Goal: Transaction & Acquisition: Purchase product/service

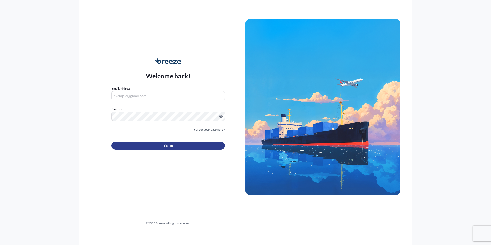
type input "[EMAIL_ADDRESS][DOMAIN_NAME]"
click at [153, 145] on button "Sign In" at bounding box center [168, 146] width 114 height 8
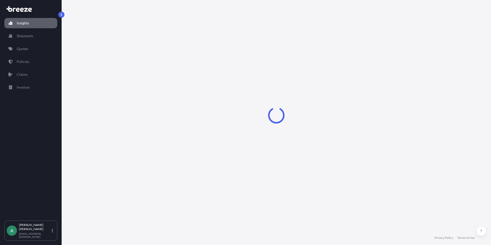
select select "2025"
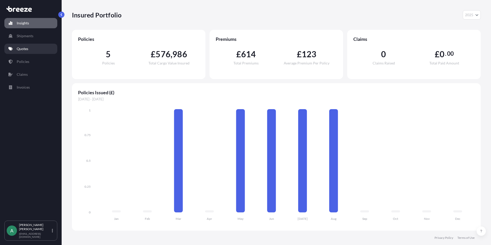
click at [37, 50] on link "Quotes" at bounding box center [30, 49] width 53 height 10
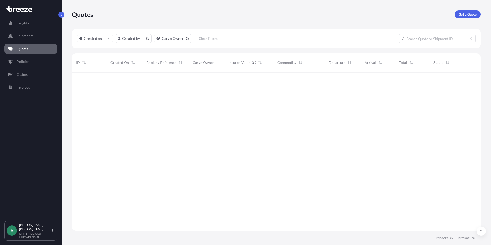
scroll to position [158, 405]
click at [139, 82] on div "18 Aug 2025 AJ Anthony John" at bounding box center [124, 80] width 36 height 17
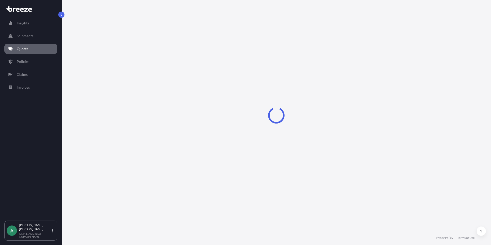
select select "Sea"
select select "Road"
select select "1"
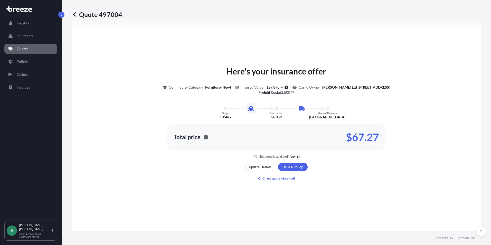
scroll to position [227, 0]
click at [250, 165] on p "Update Details" at bounding box center [260, 166] width 23 height 5
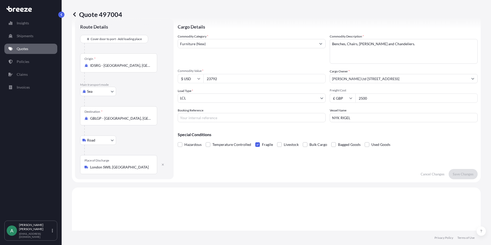
scroll to position [8, 0]
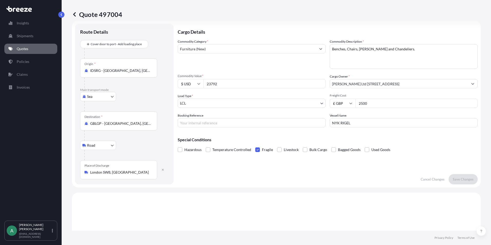
drag, startPoint x: 234, startPoint y: 85, endPoint x: 72, endPoint y: 88, distance: 162.4
click at [147, 81] on form "Route Details Cover door to port - Add loading place Place of loading Road Road…" at bounding box center [276, 104] width 409 height 167
type input "19992.00"
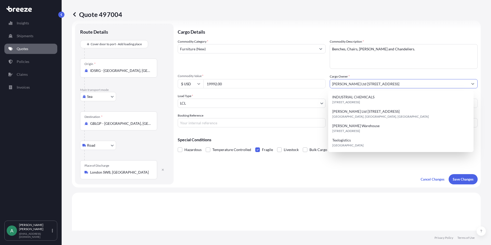
click at [279, 97] on div "Load Type * LCL" at bounding box center [252, 100] width 148 height 14
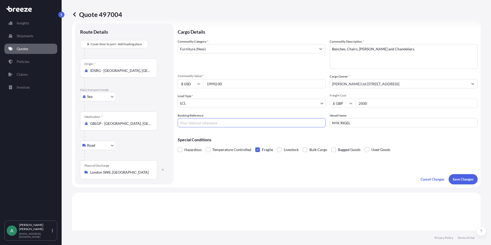
drag, startPoint x: 233, startPoint y: 120, endPoint x: 232, endPoint y: 124, distance: 4.1
click at [232, 124] on input "Booking Reference" at bounding box center [252, 122] width 148 height 9
type input "SLONIS5080001"
drag, startPoint x: 358, startPoint y: 124, endPoint x: 341, endPoint y: 124, distance: 17.0
click at [341, 124] on input "NYK RIGEL" at bounding box center [404, 122] width 148 height 9
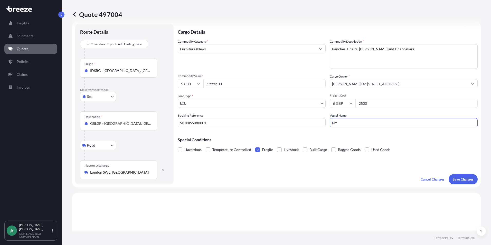
type input "N"
type input "[GEOGRAPHIC_DATA]"
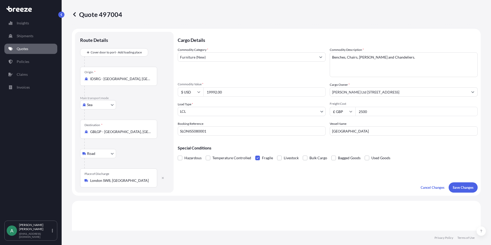
click at [136, 130] on input "GBLGP - London Gateway Port, United Kingdom" at bounding box center [120, 131] width 61 height 5
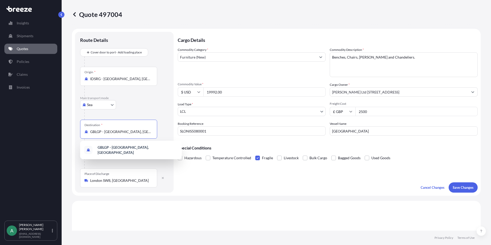
click at [150, 132] on input "GBLGP - London Gateway Port, United Kingdom" at bounding box center [120, 131] width 61 height 5
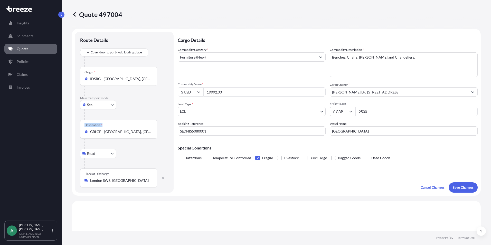
drag, startPoint x: 151, startPoint y: 131, endPoint x: 76, endPoint y: 135, distance: 74.8
click at [76, 135] on div "Route Details Cover door to port - Add loading place Place of loading Road Road…" at bounding box center [124, 112] width 99 height 161
click at [134, 134] on input "GBLGP - London Gateway Port, United Kingdom" at bounding box center [120, 131] width 61 height 5
drag, startPoint x: 155, startPoint y: 132, endPoint x: 108, endPoint y: 130, distance: 46.5
click at [108, 130] on div "Destination * GBLGP - London Gateway Port, United Kingdom" at bounding box center [118, 129] width 77 height 19
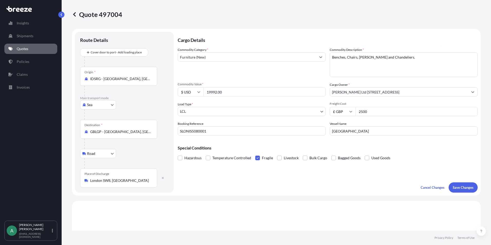
click at [108, 130] on input "GBLGP - London Gateway Port, United Kingdom" at bounding box center [120, 131] width 61 height 5
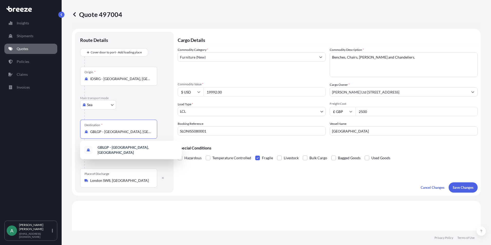
click at [116, 132] on input "GBLGP - London Gateway Port, United Kingdom" at bounding box center [120, 131] width 61 height 5
drag, startPoint x: 147, startPoint y: 133, endPoint x: 69, endPoint y: 128, distance: 78.5
click at [69, 128] on div "Quote 497004 Route Details Cover door to port - Add loading place Place of load…" at bounding box center [276, 115] width 429 height 231
type input "ed Kingdom"
drag, startPoint x: 132, startPoint y: 129, endPoint x: 89, endPoint y: 129, distance: 42.9
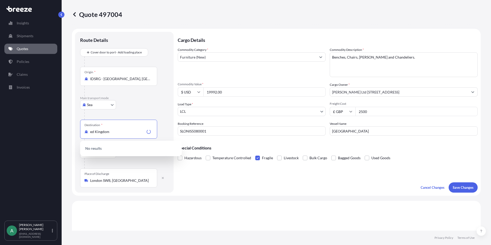
click at [89, 129] on div "Destination * ed Kingdom" at bounding box center [118, 129] width 77 height 19
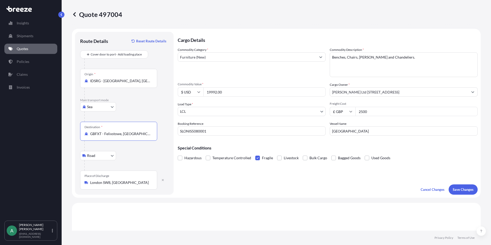
type input "GBFXT - Felixstowe, [GEOGRAPHIC_DATA]"
drag, startPoint x: 375, startPoint y: 115, endPoint x: 293, endPoint y: 109, distance: 83.0
click at [293, 109] on div "Commodity Category * Furniture (New) Commodity Description * Benches, Chairs, V…" at bounding box center [328, 91] width 300 height 88
click at [237, 91] on input "19992.00" at bounding box center [264, 91] width 122 height 9
drag, startPoint x: 237, startPoint y: 91, endPoint x: 171, endPoint y: 104, distance: 67.2
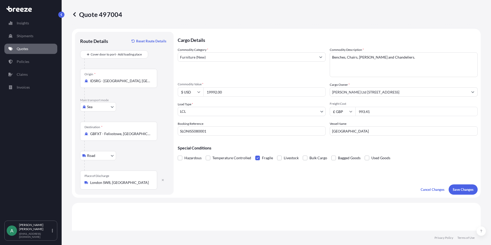
click at [171, 104] on form "Route Details Reset Route Details Cover door to port - Add loading place Place …" at bounding box center [276, 113] width 409 height 169
drag, startPoint x: 219, startPoint y: 87, endPoint x: 231, endPoint y: 88, distance: 12.1
click at [219, 87] on div "Commodity Value * $ USD 19992.00" at bounding box center [252, 89] width 148 height 14
click at [231, 90] on input "19992.00" at bounding box center [264, 91] width 122 height 9
click at [381, 111] on input "993.41" at bounding box center [416, 111] width 122 height 9
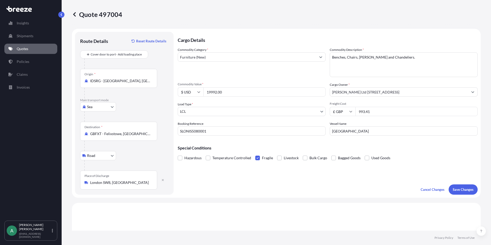
drag, startPoint x: 374, startPoint y: 113, endPoint x: 324, endPoint y: 114, distance: 49.8
click at [324, 114] on div "Commodity Category * Furniture (New) Commodity Description * Benches, Chairs, V…" at bounding box center [328, 91] width 300 height 88
click at [400, 113] on input "1938.57" at bounding box center [416, 111] width 122 height 9
type input "1938.57"
click at [381, 90] on input "[PERSON_NAME] Ltd [STREET_ADDRESS]" at bounding box center [399, 91] width 138 height 9
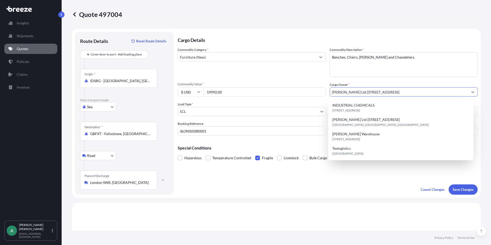
click at [238, 92] on input "19992.00" at bounding box center [264, 91] width 122 height 9
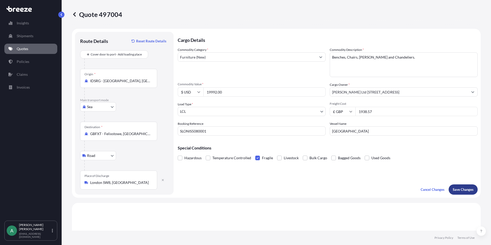
click at [460, 190] on p "Save Changes" at bounding box center [463, 189] width 21 height 5
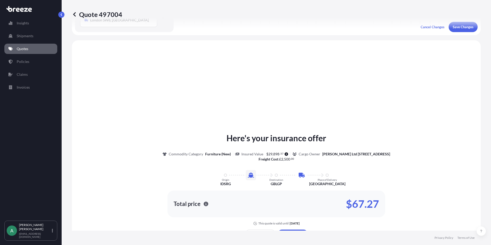
scroll to position [177, 0]
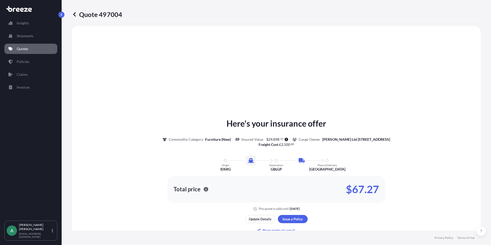
select select "Sea"
select select "Road"
select select "1"
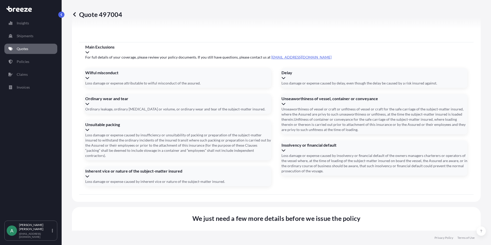
scroll to position [623, 0]
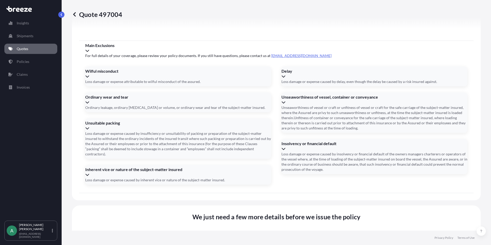
drag, startPoint x: 128, startPoint y: 151, endPoint x: 87, endPoint y: 153, distance: 41.7
type input "0"
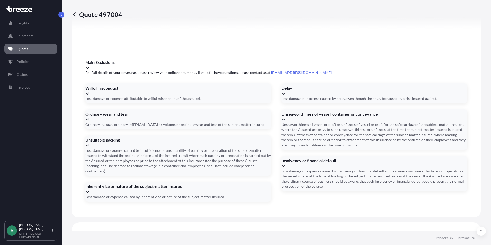
scroll to position [597, 0]
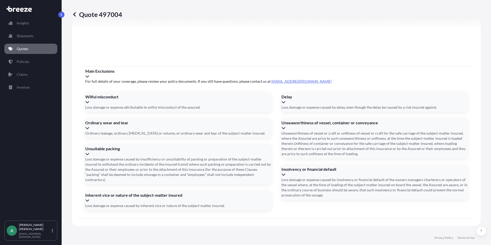
drag, startPoint x: 250, startPoint y: 183, endPoint x: 248, endPoint y: 181, distance: 3.5
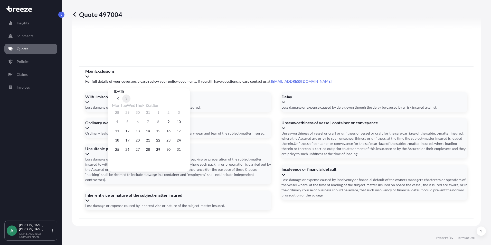
click at [130, 95] on button at bounding box center [126, 99] width 8 height 8
click at [173, 113] on button "6" at bounding box center [168, 112] width 8 height 8
type input "[DATE]"
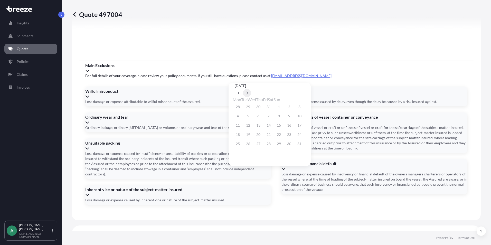
click at [251, 89] on button at bounding box center [247, 93] width 8 height 8
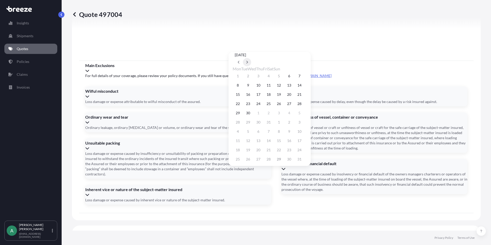
click at [251, 66] on button at bounding box center [247, 62] width 8 height 8
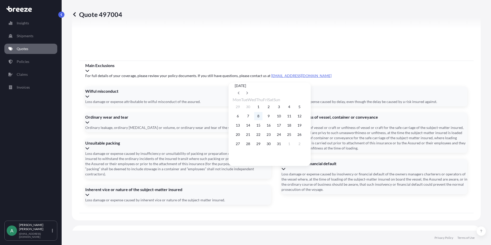
click at [261, 115] on button "8" at bounding box center [258, 116] width 8 height 8
type input "[DATE]"
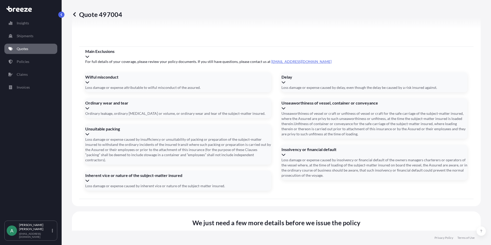
scroll to position [611, 0]
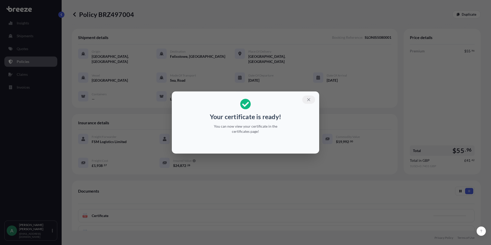
click at [310, 102] on button "button" at bounding box center [308, 100] width 13 height 8
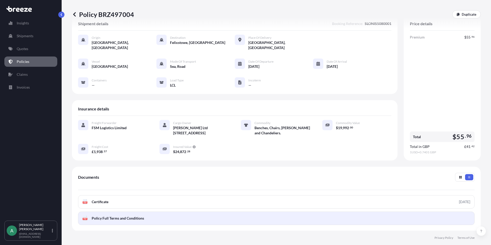
scroll to position [51, 0]
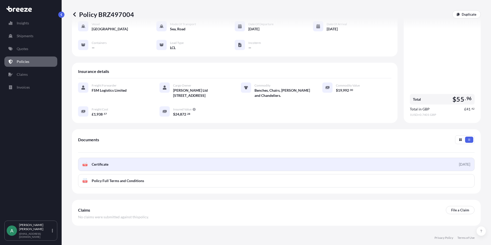
click at [114, 160] on link "PDF Certificate [DATE]" at bounding box center [276, 164] width 397 height 13
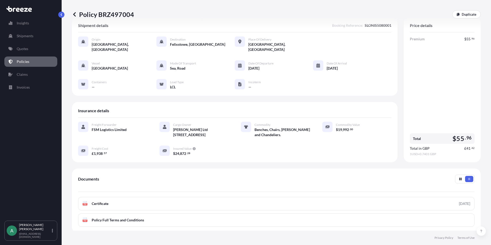
scroll to position [0, 0]
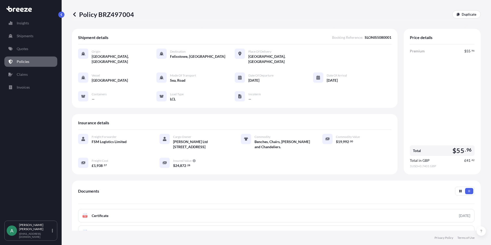
click at [442, 147] on div "Total $ 55 . 96" at bounding box center [442, 150] width 65 height 11
drag, startPoint x: 405, startPoint y: 156, endPoint x: 432, endPoint y: 130, distance: 37.4
click at [432, 130] on div "Price details Premium $ 55 . 96 Total $ 55 . 96 Total in GBP £ 41 . 42 1 USD = …" at bounding box center [442, 102] width 77 height 146
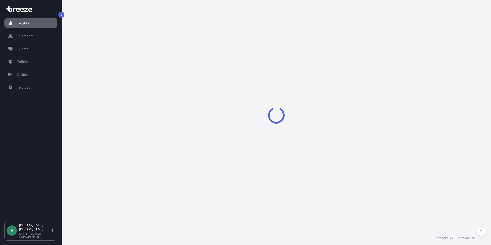
select select "2025"
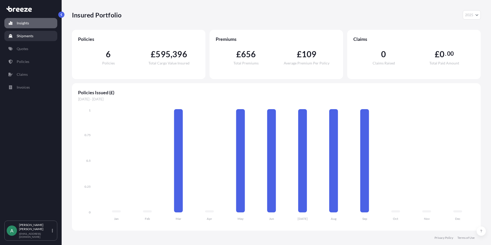
click at [19, 35] on p "Shipments" at bounding box center [25, 35] width 17 height 5
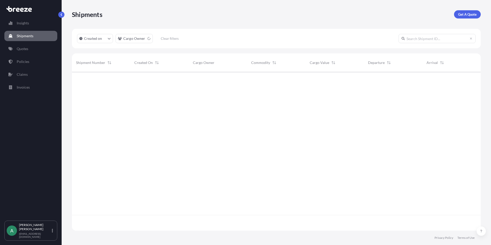
scroll to position [173, 405]
click at [28, 44] on link "Quotes" at bounding box center [30, 49] width 53 height 10
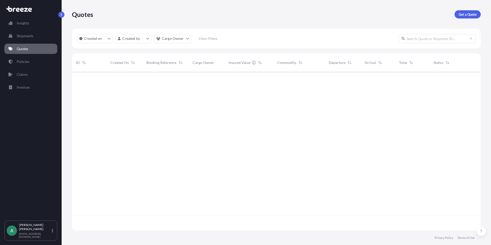
scroll to position [173, 405]
click at [30, 62] on link "Policies" at bounding box center [30, 62] width 53 height 10
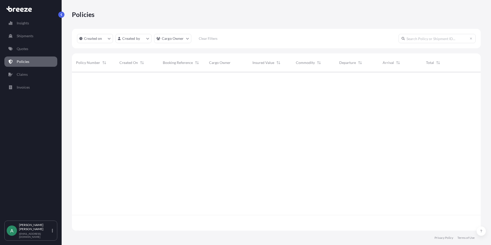
scroll to position [158, 405]
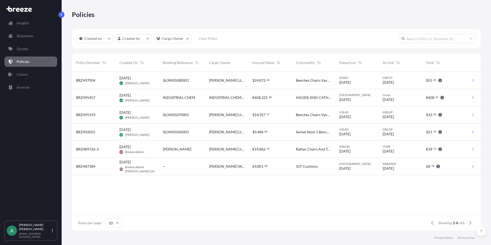
click at [102, 84] on div "BRZ497004" at bounding box center [93, 80] width 43 height 17
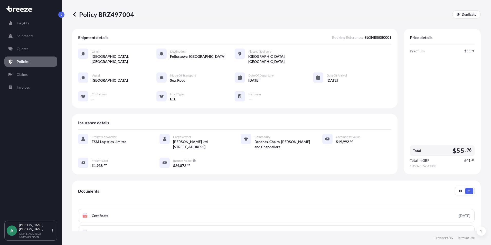
click at [189, 159] on span "Insured Value" at bounding box center [182, 161] width 18 height 4
drag, startPoint x: 173, startPoint y: 160, endPoint x: 189, endPoint y: 159, distance: 16.7
click at [189, 164] on span "$ 24 , 872 . 28" at bounding box center [181, 166] width 17 height 4
click at [193, 159] on icon "button" at bounding box center [194, 160] width 3 height 3
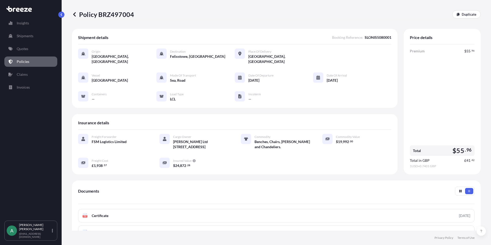
click at [212, 163] on div "$ 24 , 872 . 28" at bounding box center [200, 165] width 55 height 5
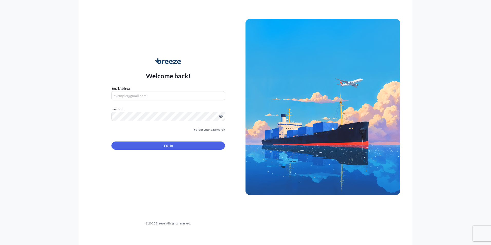
type input "[EMAIL_ADDRESS][DOMAIN_NAME]"
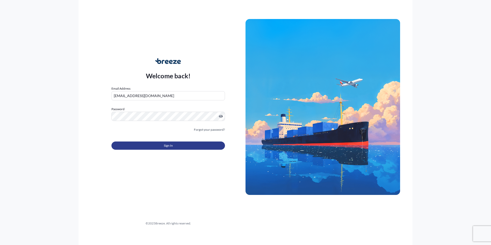
click at [160, 147] on button "Sign In" at bounding box center [168, 146] width 114 height 8
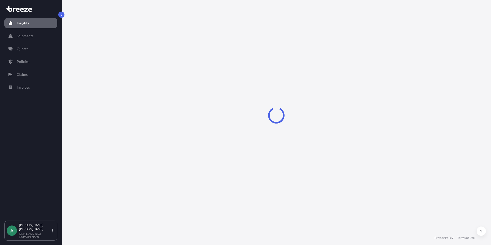
select select "2025"
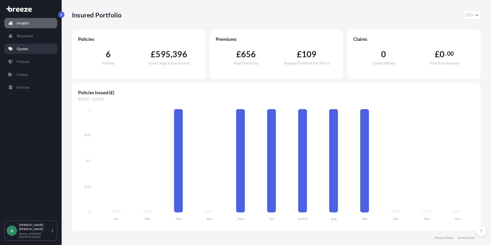
click at [26, 50] on p "Quotes" at bounding box center [23, 48] width 12 height 5
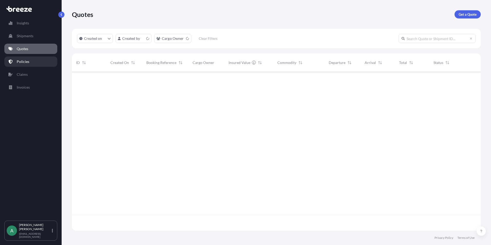
scroll to position [158, 405]
click at [28, 61] on p "Policies" at bounding box center [23, 61] width 13 height 5
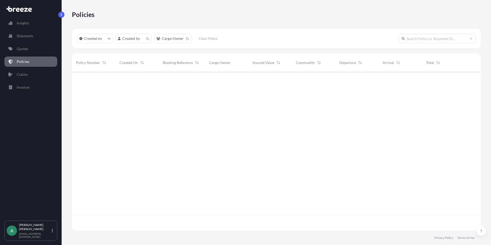
scroll to position [158, 405]
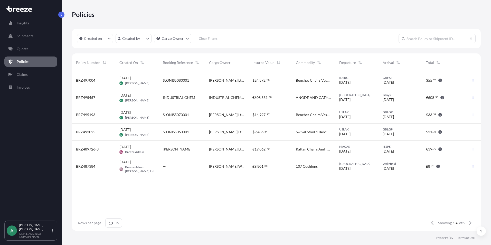
click at [179, 82] on span "SLONIS5080001" at bounding box center [176, 80] width 26 height 5
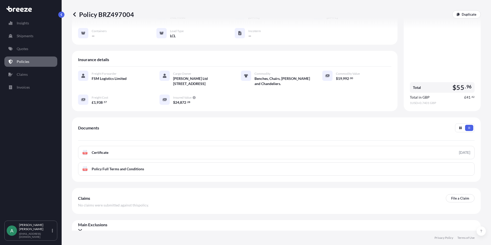
scroll to position [64, 0]
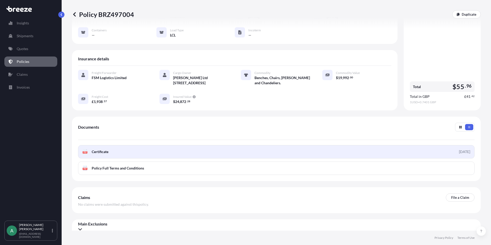
click at [460, 149] on div "[DATE]" at bounding box center [464, 151] width 11 height 5
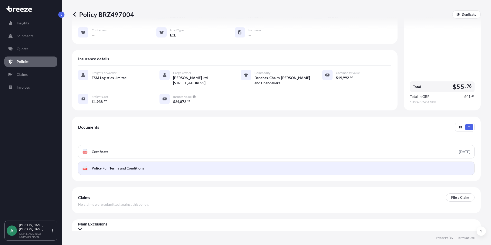
click at [417, 163] on link "PDF Policy Full Terms and Conditions" at bounding box center [276, 168] width 397 height 13
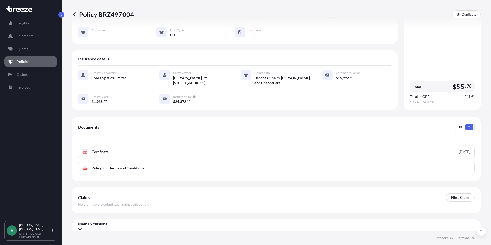
click at [436, 221] on div "Main Exclusions" at bounding box center [276, 226] width 397 height 10
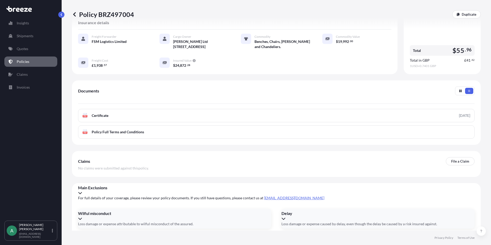
scroll to position [0, 0]
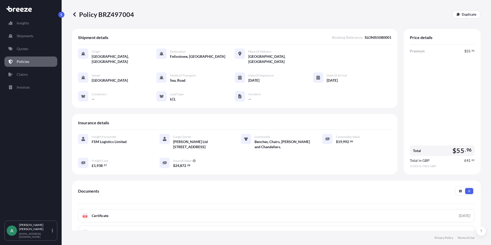
click at [308, 157] on div "Freight Forwarder FSM Logistics Limited Cargo Owner [PERSON_NAME] Ltd [STREET_A…" at bounding box center [234, 151] width 313 height 34
click at [63, 13] on button "button" at bounding box center [61, 15] width 6 height 6
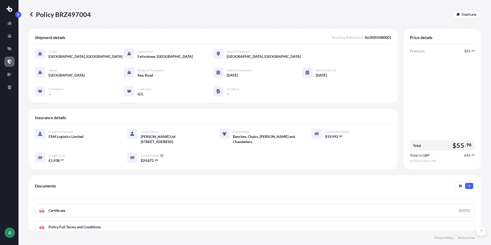
click at [36, 15] on p "Policy BRZ497004" at bounding box center [60, 14] width 62 height 8
click at [31, 14] on icon at bounding box center [31, 14] width 3 height 4
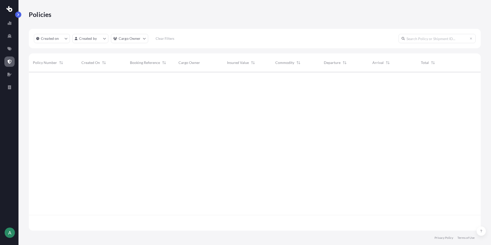
scroll to position [158, 448]
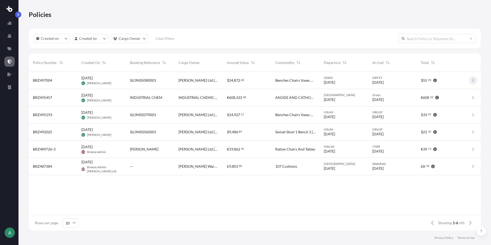
click at [474, 80] on icon "button" at bounding box center [473, 80] width 3 height 3
drag, startPoint x: 194, startPoint y: 79, endPoint x: 167, endPoint y: 75, distance: 27.4
click at [167, 75] on div "SLONIS5080001" at bounding box center [150, 80] width 49 height 17
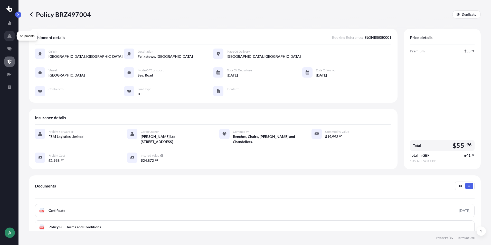
click at [8, 31] on link at bounding box center [9, 36] width 10 height 10
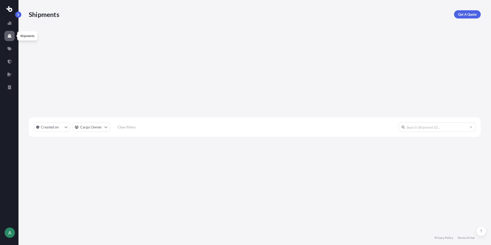
scroll to position [173, 448]
click at [8, 47] on icon at bounding box center [9, 49] width 4 height 4
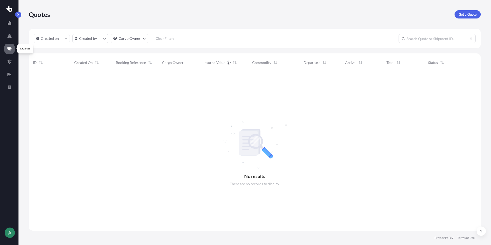
scroll to position [173, 448]
click at [10, 60] on icon at bounding box center [9, 62] width 4 height 4
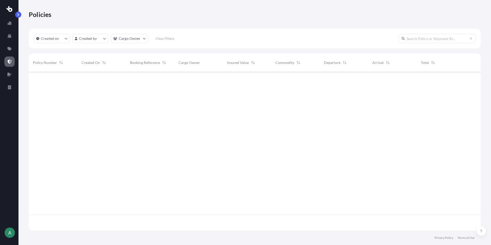
scroll to position [158, 448]
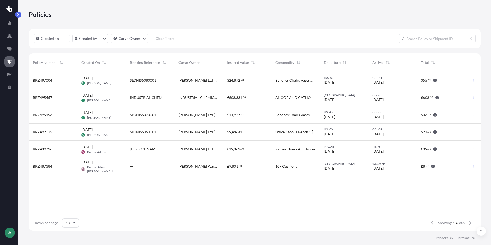
click at [67, 82] on div "BRZ497004" at bounding box center [53, 80] width 40 height 5
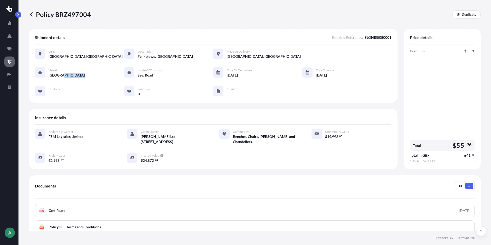
click at [68, 82] on div "Vessel BANGKOK Mode of Transport Sea, Road Date of Departure [DATE] Date of Arr…" at bounding box center [213, 81] width 357 height 29
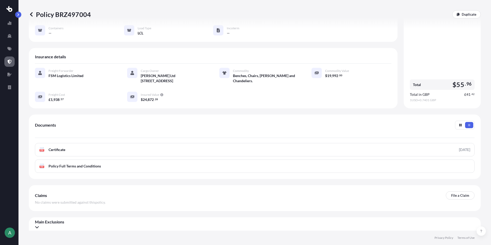
scroll to position [64, 0]
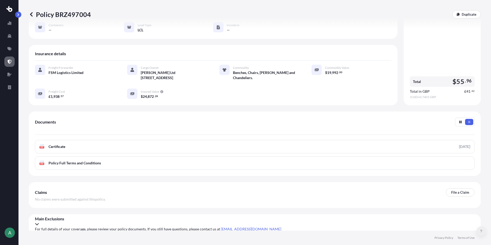
click at [485, 232] on button at bounding box center [481, 231] width 9 height 9
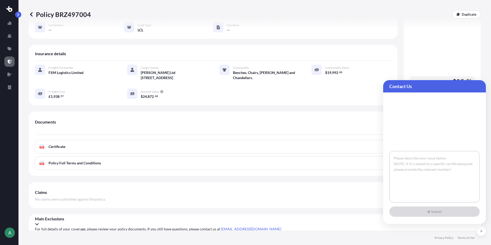
click at [426, 171] on textarea at bounding box center [434, 176] width 90 height 51
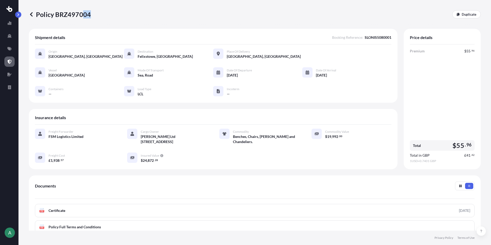
drag, startPoint x: 100, startPoint y: 20, endPoint x: 85, endPoint y: 19, distance: 15.4
click at [85, 19] on div "Policy BRZ497004 Duplicate" at bounding box center [255, 14] width 452 height 29
click at [485, 231] on button at bounding box center [481, 231] width 9 height 9
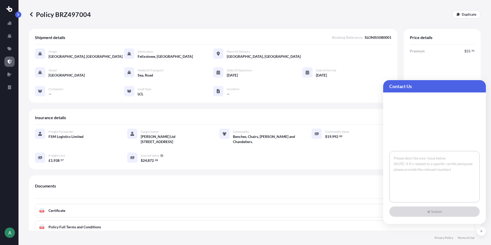
click at [400, 161] on textarea at bounding box center [434, 176] width 90 height 51
type textarea "BRZ497004"
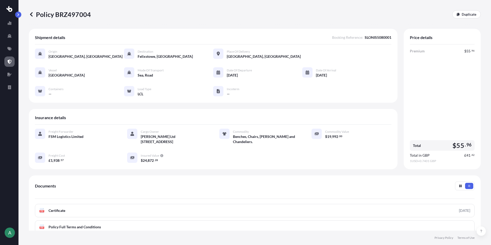
click at [341, 20] on div "Policy BRZ497004 Duplicate" at bounding box center [255, 14] width 452 height 29
click at [457, 13] on icon at bounding box center [458, 14] width 3 height 3
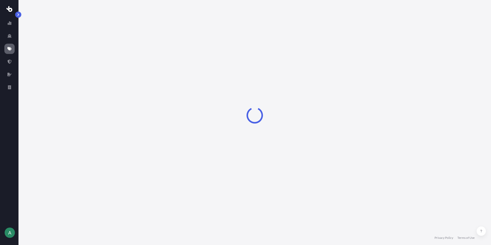
select select "Sea"
select select "Road"
select select "1"
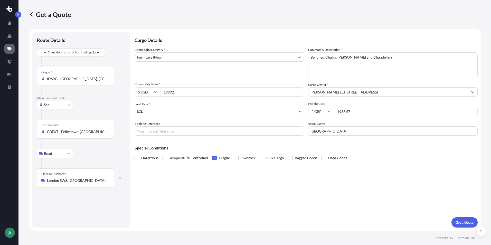
click at [32, 14] on icon at bounding box center [31, 14] width 5 height 5
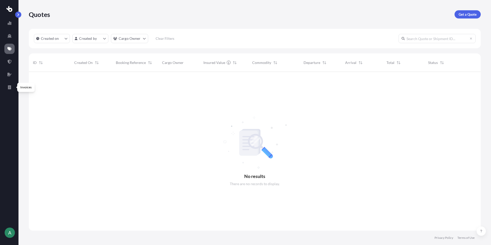
scroll to position [173, 448]
click at [10, 75] on icon at bounding box center [9, 74] width 4 height 4
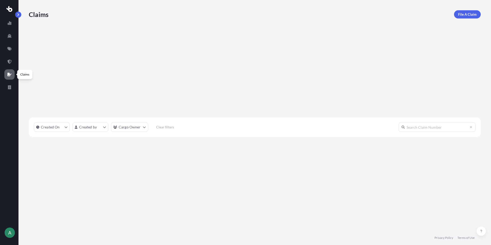
scroll to position [173, 448]
click at [13, 62] on link at bounding box center [9, 62] width 10 height 10
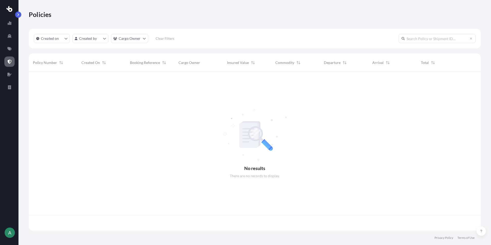
scroll to position [158, 448]
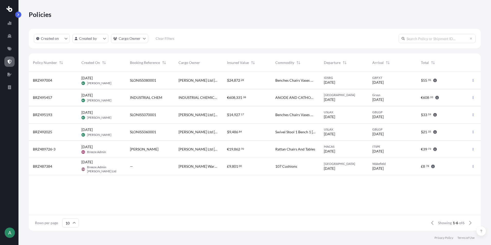
click at [297, 114] on span "Benches Chairs Vases And Chandeliers" at bounding box center [295, 114] width 40 height 5
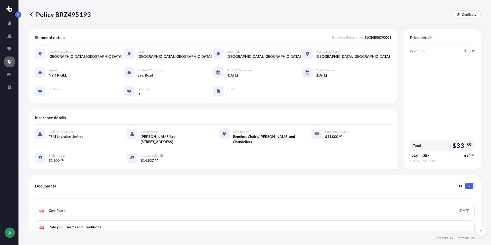
click at [27, 16] on div "Policy BRZ495193 Duplicate Shipment details Booking Reference : SLONIS5070001 P…" at bounding box center [254, 115] width 473 height 231
click at [34, 10] on div "Policy BRZ495193 Duplicate" at bounding box center [255, 14] width 452 height 29
click at [30, 16] on icon at bounding box center [31, 14] width 5 height 5
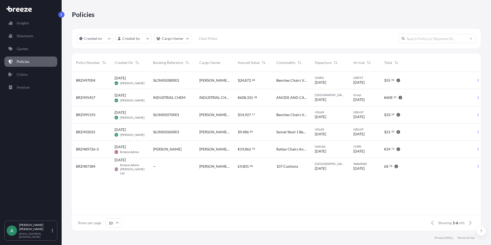
scroll to position [158, 405]
